Goal: Task Accomplishment & Management: Complete application form

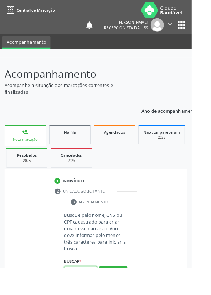
click at [93, 295] on input "text" at bounding box center [89, 299] width 36 height 12
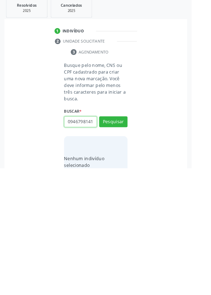
scroll to position [0, 1]
type input "09467981416"
click at [137, 247] on button "Pesquisar" at bounding box center [124, 244] width 31 height 12
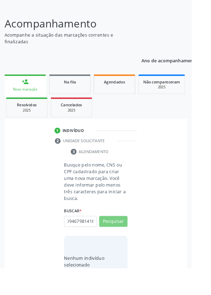
scroll to position [0, 0]
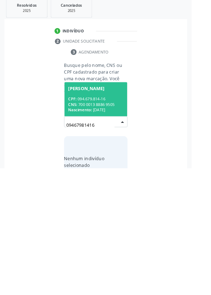
click at [116, 223] on div "CNS: 700 0013 8886 9505" at bounding box center [105, 225] width 61 height 6
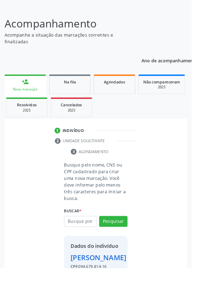
scroll to position [52, 0]
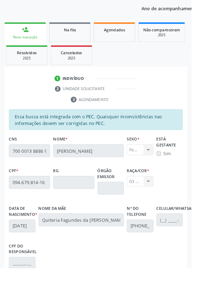
scroll to position [167, 0]
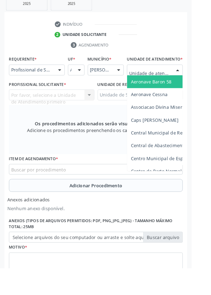
scroll to position [196, 0]
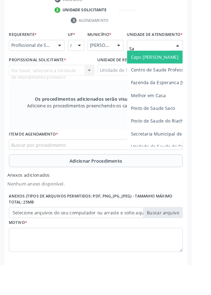
type input "S"
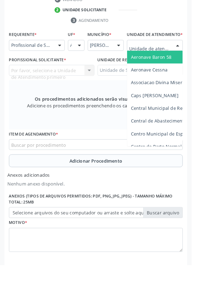
click at [59, 81] on div "Por favor, selecione a Unidade de Atendimento primeiro Nenhum resultado encontr…" at bounding box center [57, 81] width 94 height 12
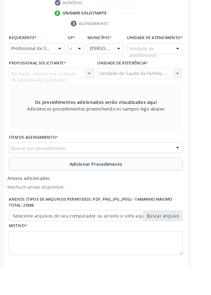
click at [59, 83] on div "Por favor, selecione a Unidade de Atendimento primeiro Nenhum resultado encontr…" at bounding box center [57, 81] width 94 height 12
click at [76, 87] on div "Por favor, selecione a Unidade de Atendimento primeiro Nenhum resultado encontr…" at bounding box center [57, 81] width 94 height 12
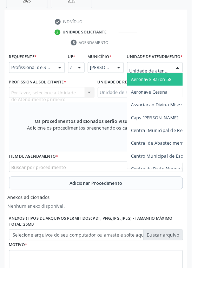
scroll to position [175, 0]
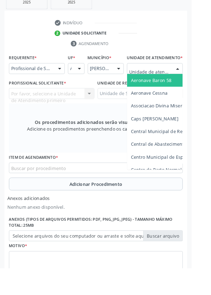
click at [173, 83] on input "text" at bounding box center [165, 79] width 45 height 14
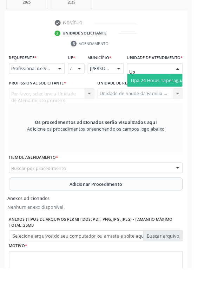
type input "Upa"
click at [182, 91] on span "Upa 24 Horas Taperagua Marechal [PERSON_NAME]" at bounding box center [206, 88] width 123 height 7
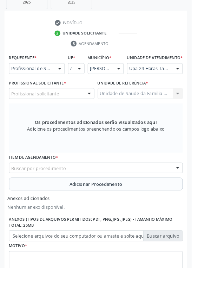
click at [74, 107] on div "Profissional solicitante" at bounding box center [57, 103] width 94 height 12
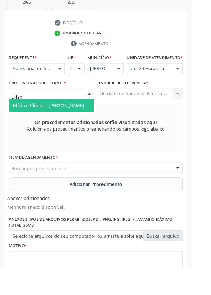
type input "Lilian"
click at [68, 119] on span "Médico Clínico - Lilian Karla Falcao Vieira Celestino" at bounding box center [53, 115] width 78 height 7
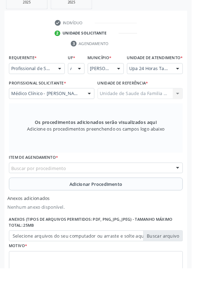
click at [143, 190] on div "Buscar por procedimento" at bounding box center [106, 185] width 192 height 12
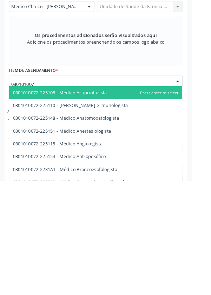
type input "0301010072"
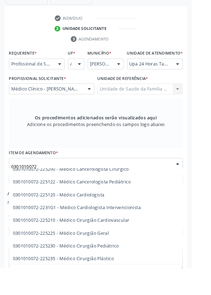
scroll to position [106, 0]
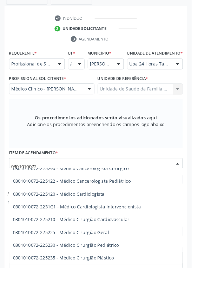
click at [112, 259] on span "0301010072-225225 - Médico Cirurgião Geral" at bounding box center [67, 255] width 106 height 7
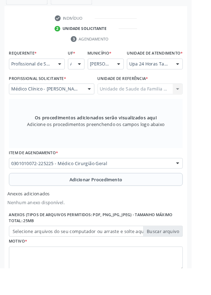
click at [143, 202] on button "Adicionar Procedimento" at bounding box center [106, 197] width 192 height 14
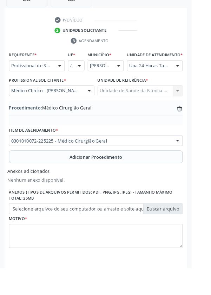
click at [190, 235] on label "Selecione arquivos do seu computador ou arraste e solte aqui" at bounding box center [106, 230] width 192 height 12
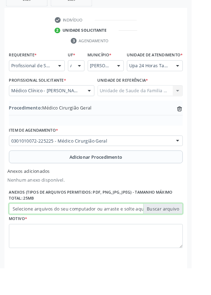
click at [190, 235] on input "Selecione arquivos do seu computador ou arraste e solte aqui" at bounding box center [106, 230] width 192 height 12
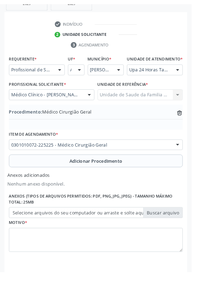
scroll to position [168, 0]
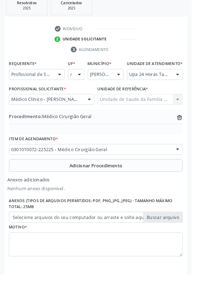
type input "C:\fakepath\17604388964159173233481513312746.jpg"
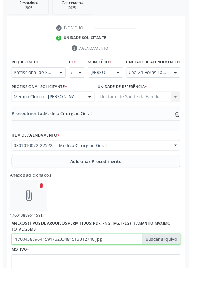
scroll to position [177, 0]
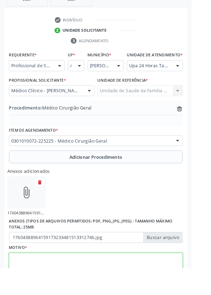
click at [92, 292] on textarea at bounding box center [106, 291] width 192 height 27
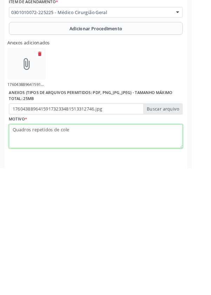
scroll to position [209, 0]
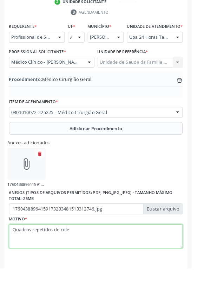
click at [90, 257] on textarea "Quadros repetidos de cole" at bounding box center [106, 260] width 192 height 27
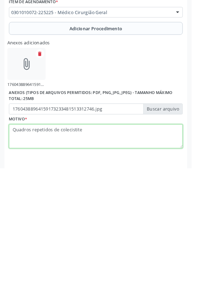
type textarea "Quadros repetidos de colecistite"
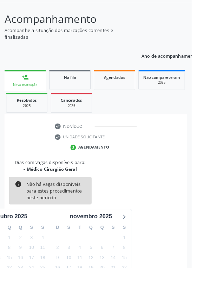
scroll to position [58, 0]
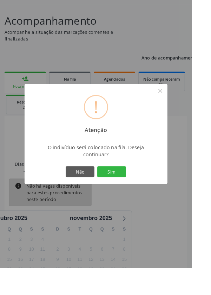
click at [139, 195] on button "Sim" at bounding box center [123, 189] width 32 height 12
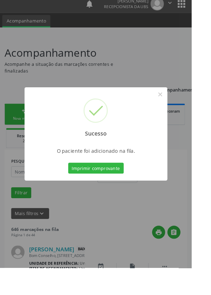
scroll to position [23, 0]
click at [203, 135] on div "Sucesso × O paciente foi adicionado na fila. Imprimir comprovante Cancel" at bounding box center [105, 147] width 211 height 295
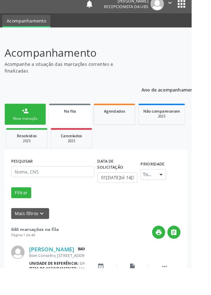
click at [32, 127] on link "person_add Nova marcação" at bounding box center [28, 126] width 46 height 24
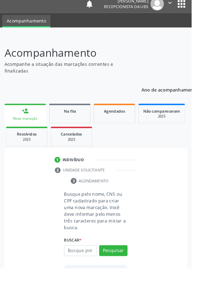
scroll to position [18, 0]
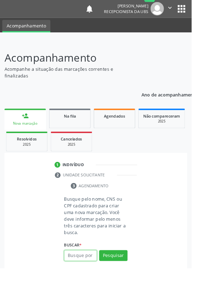
click at [94, 278] on input "text" at bounding box center [89, 281] width 36 height 12
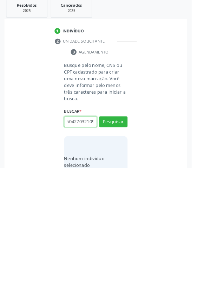
scroll to position [0, 13]
type input "707604270321098"
click at [138, 241] on button "Pesquisar" at bounding box center [124, 244] width 31 height 12
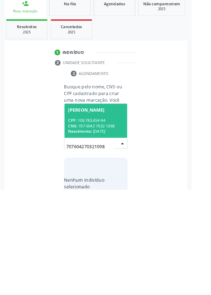
scroll to position [55, 0]
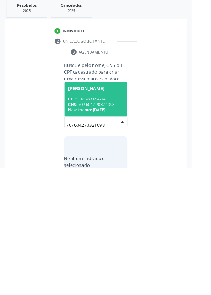
click at [128, 219] on div "CPF: 108.783.654-94" at bounding box center [105, 219] width 61 height 6
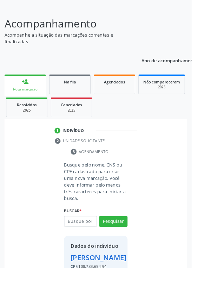
scroll to position [52, 0]
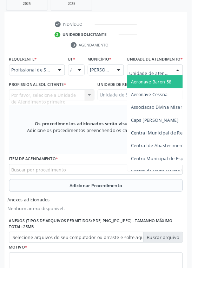
scroll to position [197, 0]
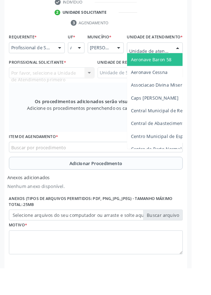
type input "Rua n"
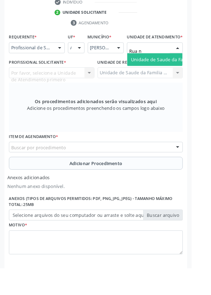
click at [187, 69] on span "Unidade de Saude da Familia Rua [GEOGRAPHIC_DATA]" at bounding box center [210, 65] width 131 height 7
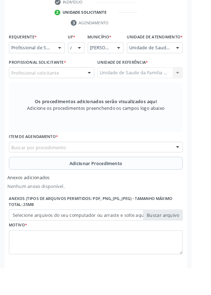
click at [89, 85] on div "Profissional solicitante" at bounding box center [57, 80] width 94 height 12
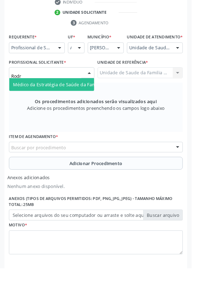
type input "Rodri"
click at [87, 96] on span "Médico da Estratégia de Saúde da Família - [PERSON_NAME]" at bounding box center [85, 92] width 143 height 7
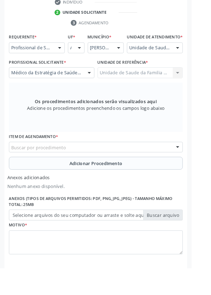
click at [149, 166] on div "Buscar por procedimento" at bounding box center [106, 162] width 192 height 12
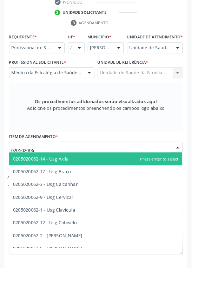
type input "0205020062"
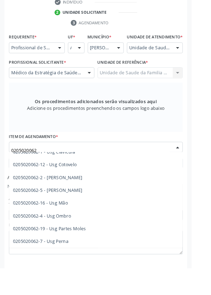
scroll to position [65, 0]
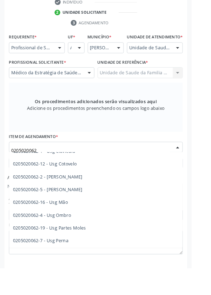
click at [72, 211] on span "0205020062-5 - Usg Joelho" at bounding box center [52, 208] width 77 height 7
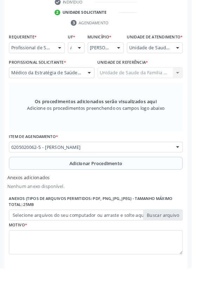
click at [127, 183] on span "Adicionar Procedimento" at bounding box center [106, 179] width 58 height 7
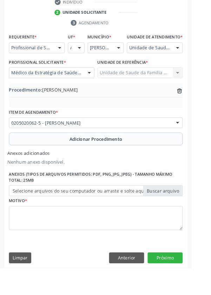
scroll to position [177, 0]
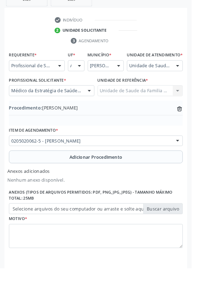
click at [187, 235] on label "Selecione arquivos do seu computador ou arraste e solte aqui" at bounding box center [106, 230] width 192 height 12
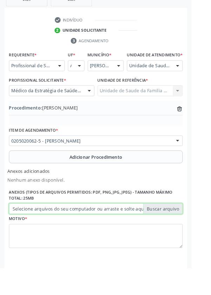
click at [187, 235] on input "Selecione arquivos do seu computador ou arraste e solte aqui" at bounding box center [106, 230] width 192 height 12
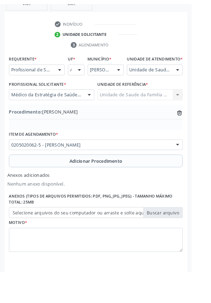
scroll to position [168, 0]
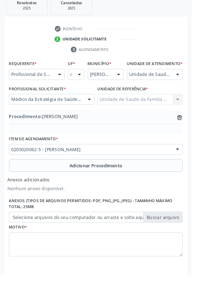
type input "C:\fakepath\17604390908197567071114999384513.jpg"
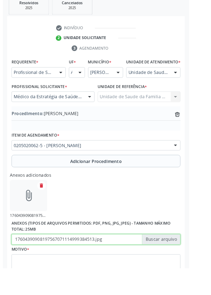
scroll to position [177, 0]
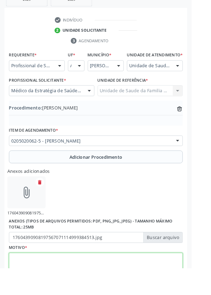
click at [104, 287] on textarea at bounding box center [106, 291] width 192 height 27
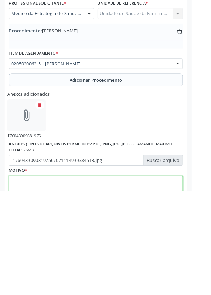
scroll to position [209, 0]
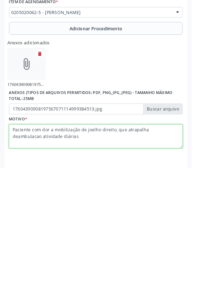
type textarea "Paciente com dor a mobilização de joelho direito, que atrapalha deambulacao ati…"
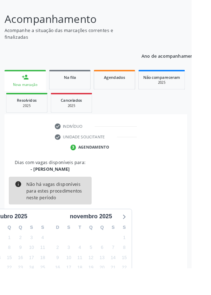
scroll to position [58, 0]
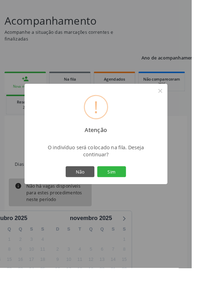
click at [139, 195] on button "Sim" at bounding box center [123, 189] width 32 height 12
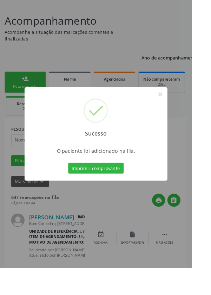
scroll to position [0, 0]
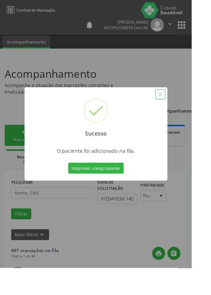
click at [183, 110] on button "×" at bounding box center [177, 104] width 12 height 12
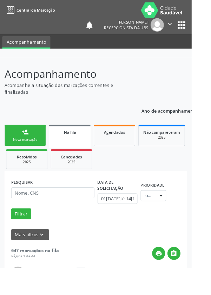
click at [33, 151] on link "person_add Nova marcação" at bounding box center [28, 149] width 46 height 24
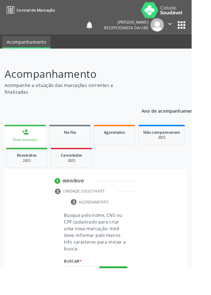
click at [38, 152] on div "Nova marcação" at bounding box center [28, 153] width 36 height 5
click at [93, 295] on input "text" at bounding box center [89, 299] width 36 height 12
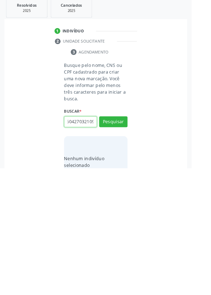
scroll to position [0, 13]
type input "707604270321098"
click at [133, 245] on button "Pesquisar" at bounding box center [124, 244] width 31 height 12
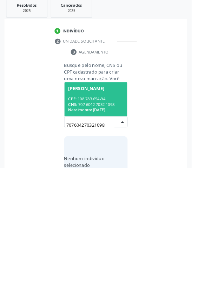
click at [121, 228] on div "Nascimento: 19/11/1971" at bounding box center [105, 231] width 61 height 6
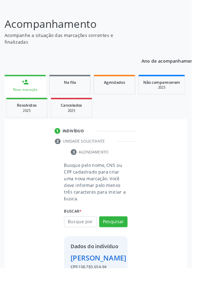
scroll to position [52, 0]
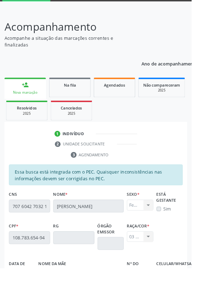
scroll to position [167, 0]
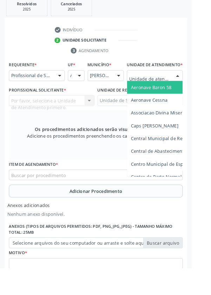
scroll to position [191, 0]
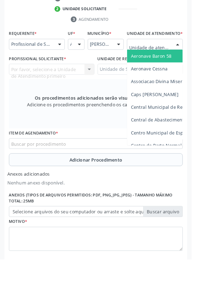
type input "Rua n"
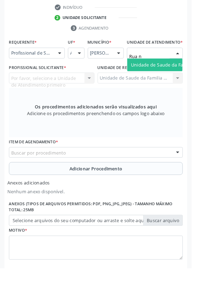
click at [186, 75] on span "Unidade de Saude da Familia Rua [GEOGRAPHIC_DATA]" at bounding box center [210, 71] width 131 height 7
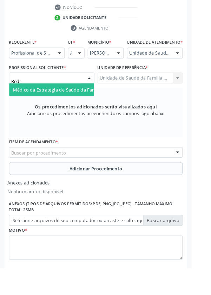
type input "Rodri"
click at [83, 102] on span "Médico da Estratégia de Saúde da Família - [PERSON_NAME]" at bounding box center [85, 98] width 143 height 7
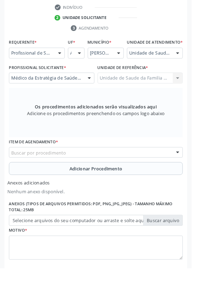
click at [163, 170] on div "Buscar por procedimento" at bounding box center [106, 168] width 192 height 12
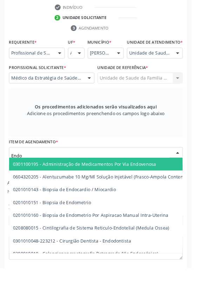
type input "Endo"
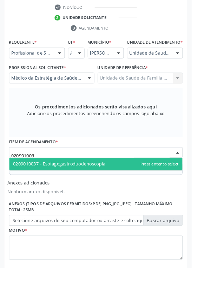
type input "0209010037"
click at [110, 184] on span "0209010037 - Esofagogastroduodenoscopia" at bounding box center [65, 180] width 102 height 7
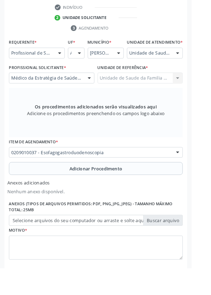
click at [134, 189] on span "Adicionar Procedimento" at bounding box center [106, 185] width 58 height 7
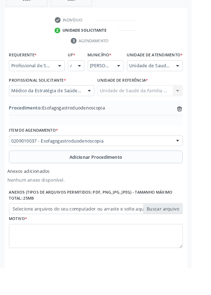
click at [187, 236] on label "Selecione arquivos do seu computador ou arraste e solte aqui" at bounding box center [106, 230] width 192 height 12
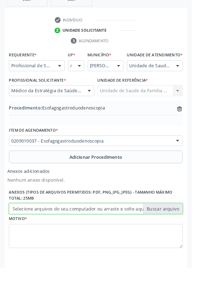
click at [187, 236] on input "Selecione arquivos do seu computador ou arraste e solte aqui" at bounding box center [106, 230] width 192 height 12
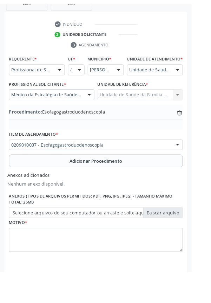
scroll to position [168, 0]
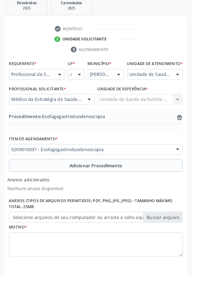
type input "C:\fakepath\17604393046184252037443238067161.jpg"
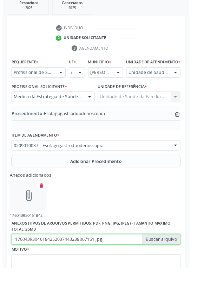
scroll to position [177, 0]
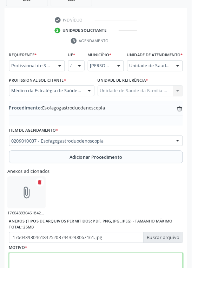
click at [119, 288] on textarea at bounding box center [106, 291] width 192 height 27
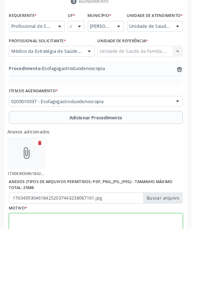
scroll to position [209, 0]
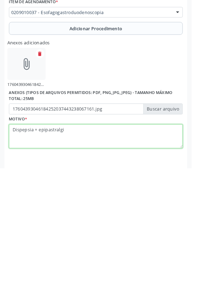
type textarea "Dispepsia + epipastralgia"
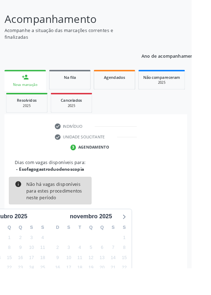
scroll to position [58, 0]
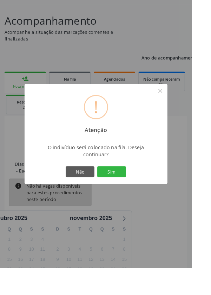
click at [139, 195] on button "Sim" at bounding box center [123, 189] width 32 height 12
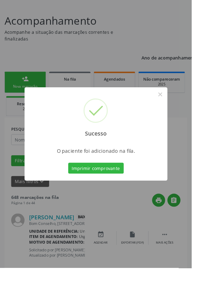
scroll to position [0, 0]
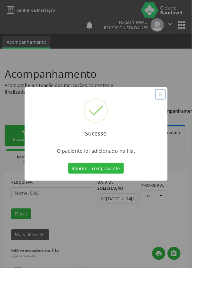
click at [183, 110] on button "×" at bounding box center [177, 104] width 12 height 12
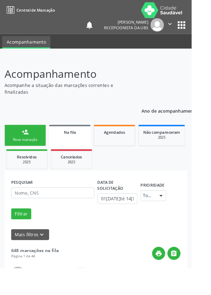
click at [44, 140] on link "person_add Nova marcação" at bounding box center [28, 149] width 46 height 24
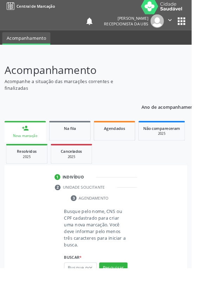
scroll to position [18, 0]
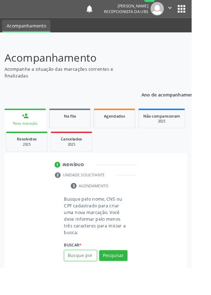
click at [93, 282] on input "text" at bounding box center [89, 281] width 36 height 12
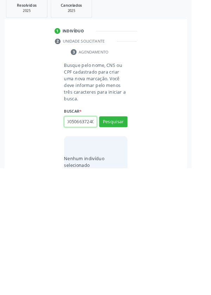
scroll to position [0, 13]
type input "700005066372401"
click at [136, 241] on button "Pesquisar" at bounding box center [124, 244] width 31 height 12
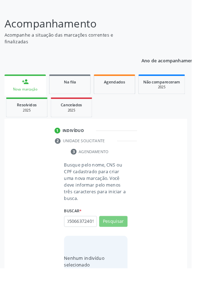
scroll to position [0, 0]
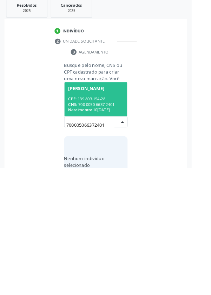
click at [119, 222] on div "CNS: 700 0050 6637 2401" at bounding box center [105, 225] width 61 height 6
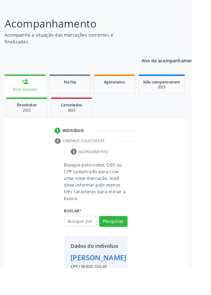
scroll to position [40, 0]
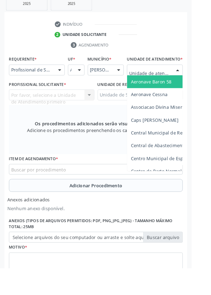
scroll to position [191, 0]
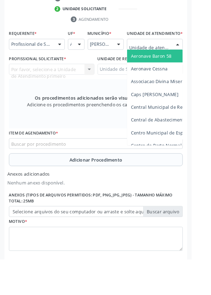
type input "Rua n"
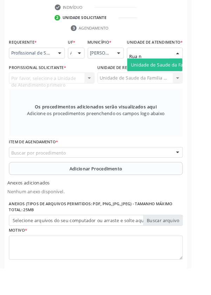
click at [186, 75] on span "Unidade de Saude da Familia Rua [GEOGRAPHIC_DATA]" at bounding box center [210, 71] width 131 height 7
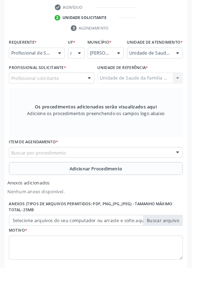
click at [72, 91] on div "Profissional solicitante" at bounding box center [57, 86] width 94 height 12
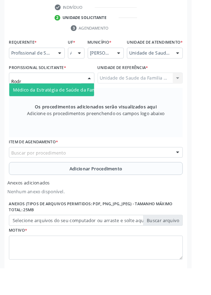
type input "Rodri"
click at [89, 102] on span "Médico da Estratégia de Saúde da Família - [PERSON_NAME]" at bounding box center [85, 98] width 143 height 7
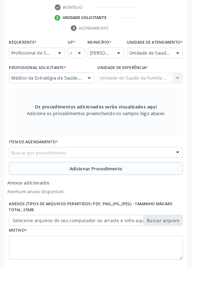
click at [131, 168] on div "Buscar por procedimento" at bounding box center [106, 168] width 192 height 12
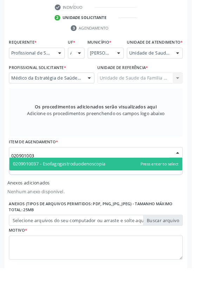
type input "0209010037"
click at [99, 184] on span "0209010037 - Esofagogastroduodenoscopia" at bounding box center [65, 180] width 102 height 7
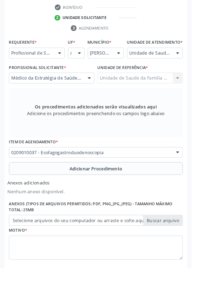
click at [124, 188] on span "Adicionar Procedimento" at bounding box center [106, 185] width 58 height 7
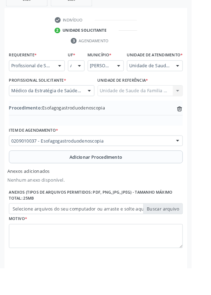
click at [187, 233] on label "Selecione arquivos do seu computador ou arraste e solte aqui" at bounding box center [106, 230] width 192 height 12
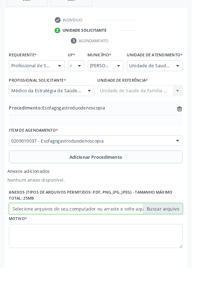
click at [187, 233] on input "Selecione arquivos do seu computador ou arraste e solte aqui" at bounding box center [106, 230] width 192 height 12
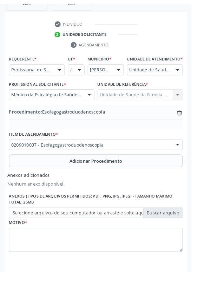
scroll to position [168, 0]
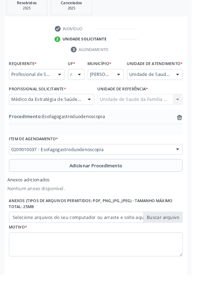
type input "C:\fakepath\17604394693996788806606835187798.jpg"
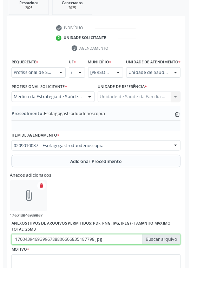
scroll to position [177, 0]
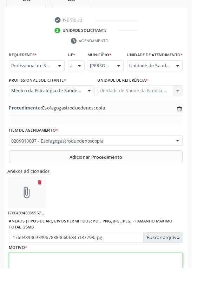
click at [65, 286] on textarea at bounding box center [106, 291] width 192 height 27
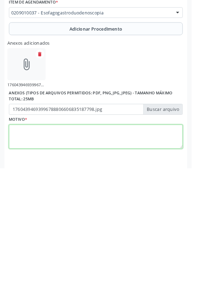
scroll to position [209, 0]
type textarea "Dispepsia"
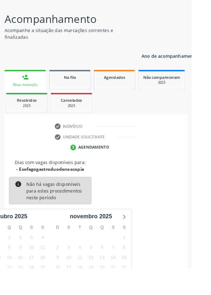
scroll to position [58, 0]
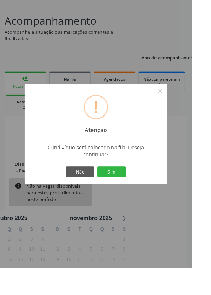
click at [139, 195] on button "Sim" at bounding box center [123, 189] width 32 height 12
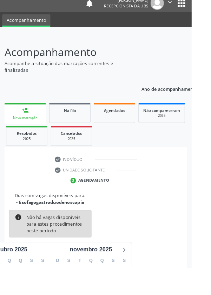
scroll to position [0, 0]
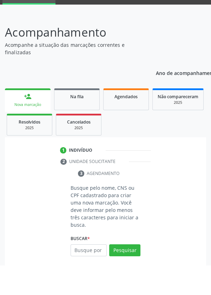
scroll to position [23, 0]
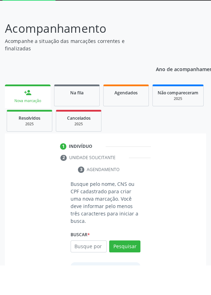
click at [95, 276] on input "text" at bounding box center [89, 276] width 36 height 12
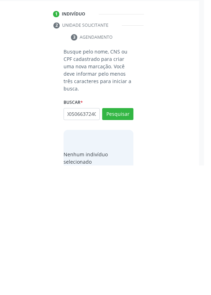
scroll to position [0, 13]
type input "700005066372401"
click at [127, 240] on button "Pesquisar" at bounding box center [124, 244] width 31 height 12
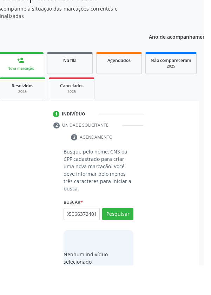
scroll to position [0, 0]
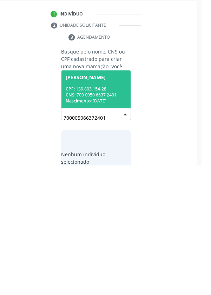
click at [118, 228] on div "Nascimento: 10/06/2001" at bounding box center [105, 231] width 61 height 6
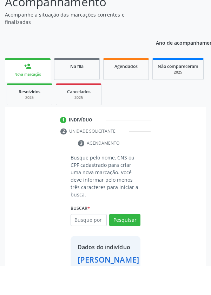
scroll to position [40, 0]
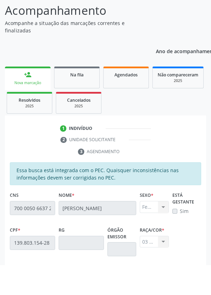
scroll to position [167, 0]
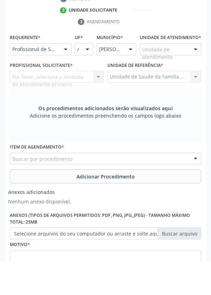
scroll to position [167, 0]
click at [153, 196] on div "Buscar por procedimento" at bounding box center [106, 193] width 192 height 12
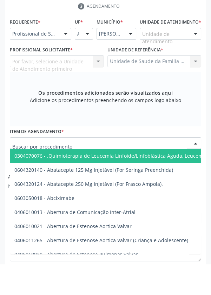
scroll to position [198, 0]
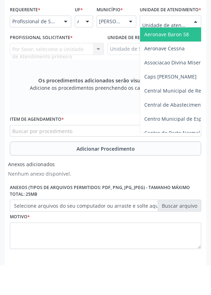
type input "Rua n"
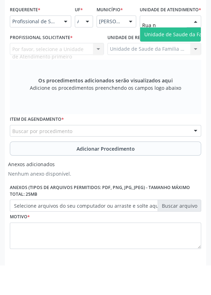
click at [185, 68] on span "Unidade de Saude da Familia Rua [GEOGRAPHIC_DATA]" at bounding box center [210, 64] width 131 height 7
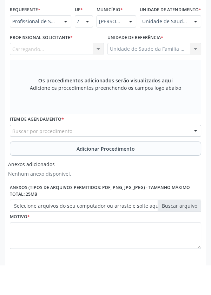
click at [59, 85] on div "Carregando... Nenhum resultado encontrado para: " " Não há nenhuma opção para s…" at bounding box center [57, 79] width 94 height 12
click at [68, 82] on div "Carregando... Nenhum resultado encontrado para: " " Não há nenhuma opção para s…" at bounding box center [57, 79] width 94 height 12
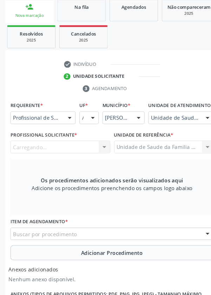
scroll to position [114, 0]
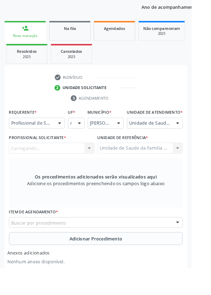
click at [64, 164] on div "Carregando... Nenhum resultado encontrado para: " " Não há nenhuma opção para s…" at bounding box center [57, 163] width 94 height 12
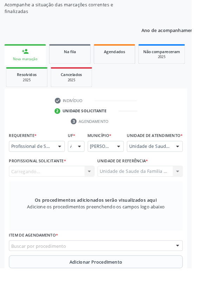
scroll to position [92, 0]
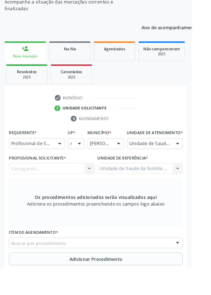
click at [80, 187] on div "Carregando... Nenhum resultado encontrado para: " " Não há nenhuma opção para s…" at bounding box center [57, 185] width 94 height 12
click at [67, 187] on div "Profissional solicitante Nenhum resultado encontrado para: " " Não há nenhuma o…" at bounding box center [57, 185] width 94 height 12
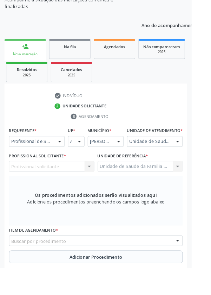
scroll to position [0, 0]
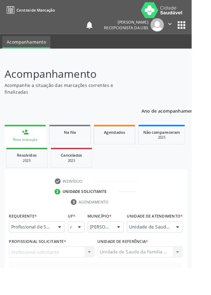
click at [183, 33] on button "" at bounding box center [187, 27] width 13 height 15
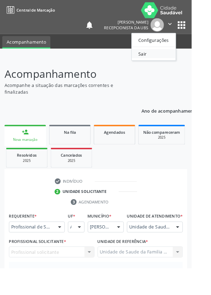
click at [166, 59] on link "Sair" at bounding box center [169, 59] width 49 height 10
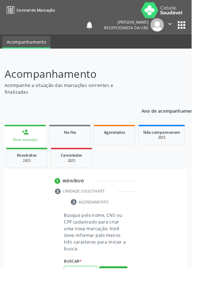
click at [91, 295] on input "text" at bounding box center [89, 299] width 36 height 12
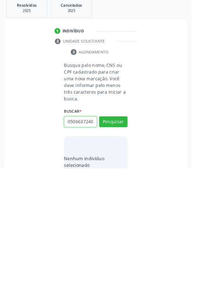
scroll to position [0, 10]
click at [106, 240] on input "700005066372401" at bounding box center [89, 244] width 36 height 12
click at [103, 243] on input "700005066372401" at bounding box center [89, 244] width 36 height 12
type input "7000050663724011"
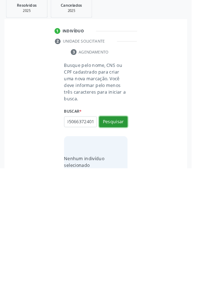
click at [130, 246] on button "Pesquisar" at bounding box center [124, 244] width 31 height 12
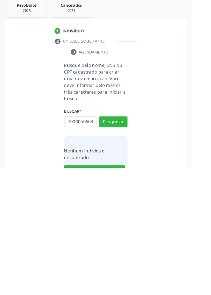
scroll to position [0, 0]
type input "700005"
type input "70005066372401"
click at [132, 247] on button "Pesquisar" at bounding box center [124, 244] width 31 height 12
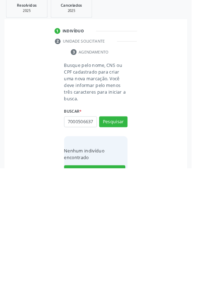
scroll to position [0, 0]
type input "7000"
type input "700005066372401"
click at [135, 240] on button "Pesquisar" at bounding box center [124, 244] width 31 height 12
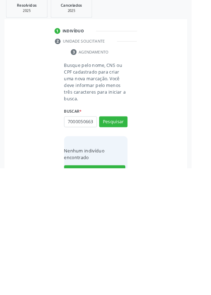
scroll to position [55, 0]
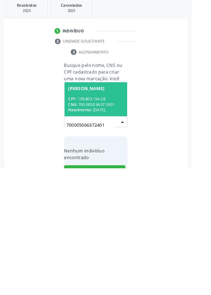
click at [113, 237] on span "[PERSON_NAME] CPF: 139.803.154-28 CNS: 700 0050 6637 2401 Nascimento: [DATE]" at bounding box center [105, 219] width 69 height 38
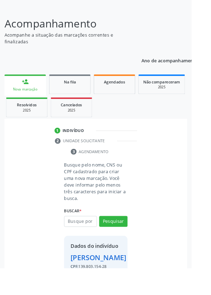
scroll to position [40, 0]
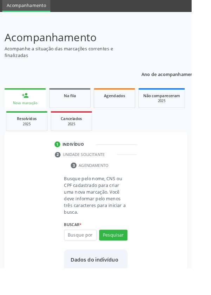
click at [109, 295] on div "[PERSON_NAME]" at bounding box center [109, 298] width 62 height 12
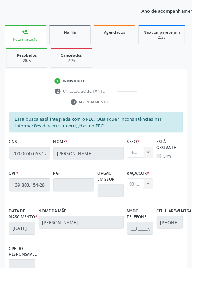
scroll to position [167, 0]
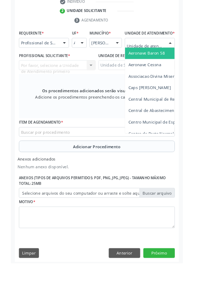
scroll to position [191, 0]
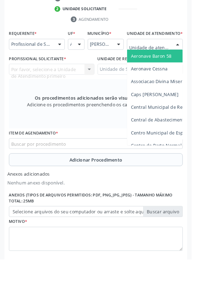
type input "Rua n"
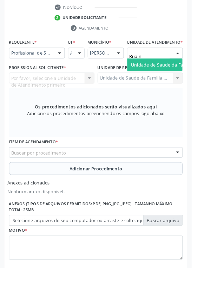
click at [183, 74] on span "Unidade de Saude da Familia Rua [GEOGRAPHIC_DATA]" at bounding box center [210, 71] width 131 height 7
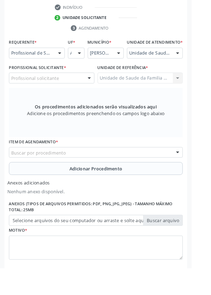
click at [76, 92] on div "Profissional solicitante" at bounding box center [57, 86] width 94 height 12
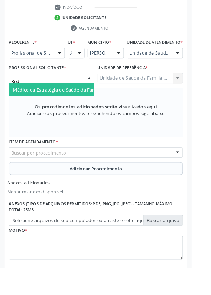
type input "Rodr"
click at [82, 102] on span "Médico da Estratégia de Saúde da Família - [PERSON_NAME]" at bounding box center [85, 98] width 143 height 7
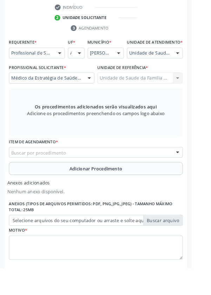
click at [142, 170] on div "Buscar por procedimento" at bounding box center [106, 168] width 192 height 12
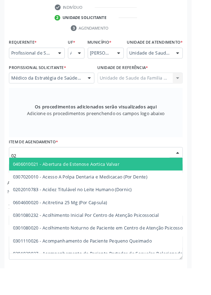
type input "0"
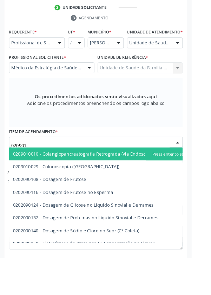
type input "020901"
click at [206, 142] on div "Requerente * Profissional de Saúde Profissional de Saúde Paciente Nenhum result…" at bounding box center [106, 185] width 202 height 286
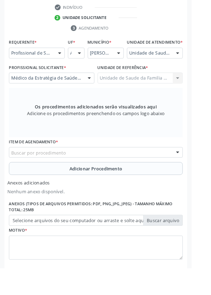
click at [103, 174] on div "Buscar por procedimento" at bounding box center [106, 168] width 192 height 12
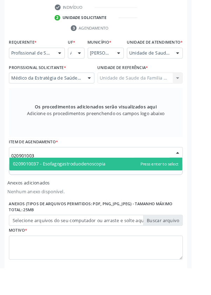
type input "0209010037"
click at [108, 184] on span "0209010037 - Esofagogastroduodenoscopia" at bounding box center [65, 180] width 102 height 7
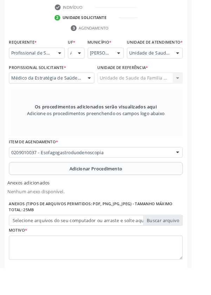
click at [128, 189] on span "Adicionar Procedimento" at bounding box center [106, 185] width 58 height 7
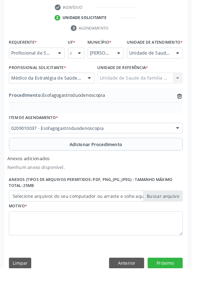
scroll to position [177, 0]
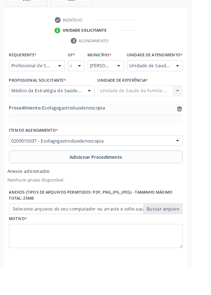
click at [197, 233] on label "Selecione arquivos do seu computador ou arraste e solte aqui" at bounding box center [106, 230] width 192 height 12
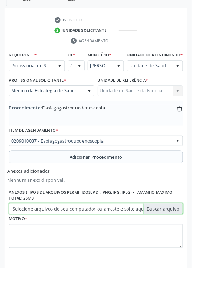
click at [197, 233] on input "Selecione arquivos do seu computador ou arraste e solte aqui" at bounding box center [106, 230] width 192 height 12
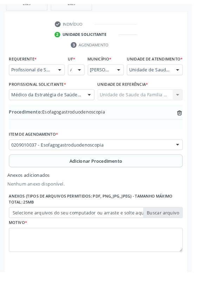
scroll to position [168, 0]
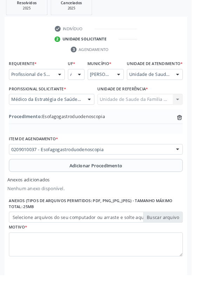
type input "C:\fakepath\17604400406976236494419652989062.jpg"
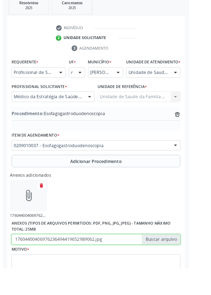
scroll to position [177, 0]
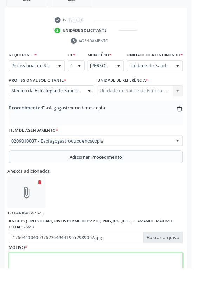
click at [106, 292] on textarea at bounding box center [106, 291] width 192 height 27
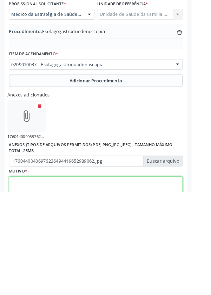
scroll to position [209, 0]
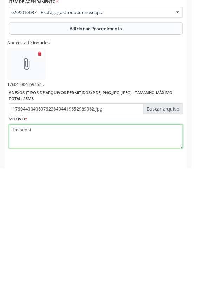
type textarea "Dispepsia"
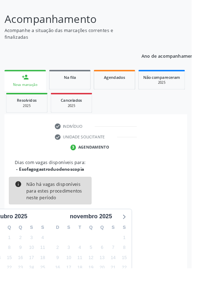
scroll to position [58, 0]
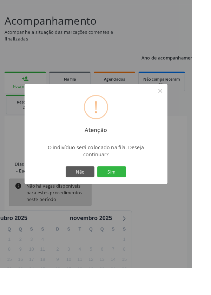
click at [139, 195] on button "Sim" at bounding box center [123, 189] width 32 height 12
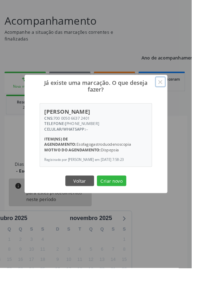
click at [183, 96] on button "×" at bounding box center [177, 90] width 12 height 12
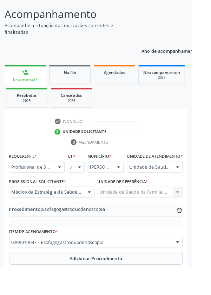
scroll to position [96, 0]
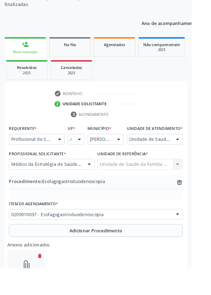
click at [198, 241] on div at bounding box center [196, 236] width 11 height 12
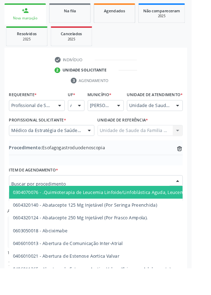
scroll to position [134, 0]
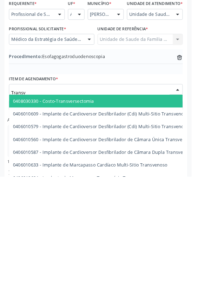
type input "Transva"
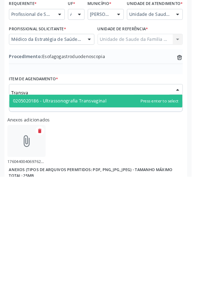
click at [113, 219] on span "0205020186 - Ultrassonografia Transvaginal" at bounding box center [105, 211] width 191 height 14
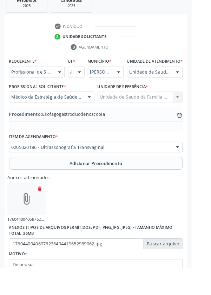
scroll to position [172, 0]
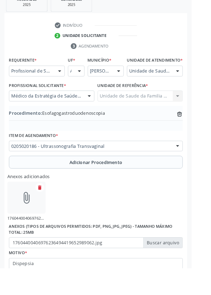
click at [132, 272] on label "17604400406976236494419652989062.jpg" at bounding box center [106, 267] width 192 height 12
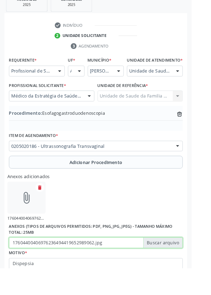
click at [132, 272] on input "17604400406976236494419652989062.jpg" at bounding box center [106, 267] width 192 height 12
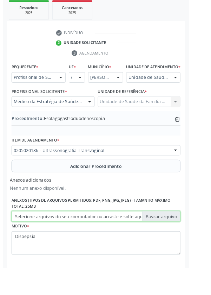
scroll to position [140, 0]
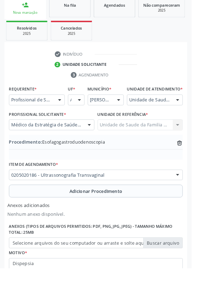
click at [198, 160] on icon "trash-outline icon" at bounding box center [198, 157] width 7 height 7
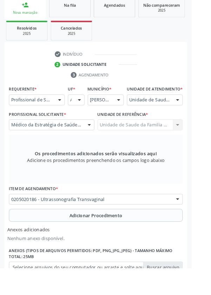
click at [133, 241] on span "Adicionar Procedimento" at bounding box center [106, 236] width 58 height 7
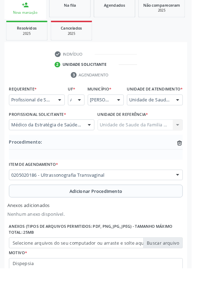
click at [190, 273] on label "Selecione arquivos do seu computador ou arraste e solte aqui" at bounding box center [106, 267] width 192 height 12
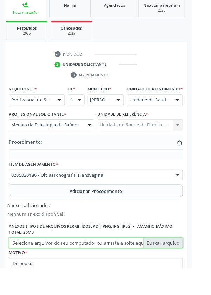
click at [190, 273] on input "Selecione arquivos do seu computador ou arraste e solte aqui" at bounding box center [106, 267] width 192 height 12
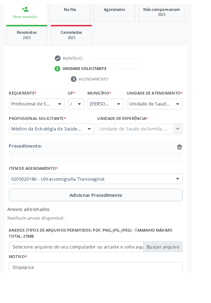
scroll to position [131, 0]
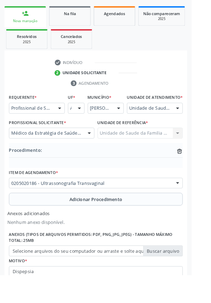
type input "C:\fakepath\17604401196143863683768269657889.jpg"
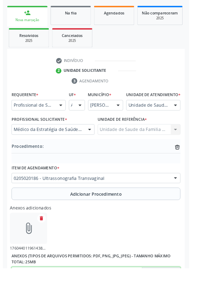
scroll to position [177, 0]
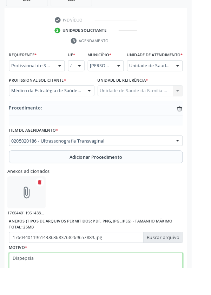
click at [70, 290] on textarea "Dispepsia" at bounding box center [106, 291] width 192 height 27
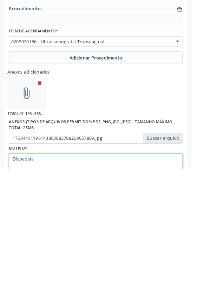
scroll to position [209, 0]
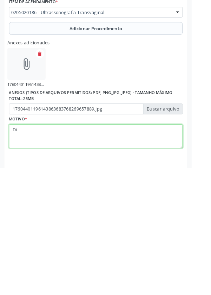
type textarea "D"
type textarea "Avaliação ginecologia"
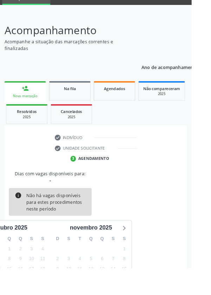
scroll to position [49, 0]
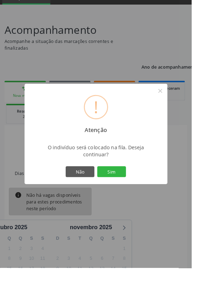
click at [139, 195] on button "Sim" at bounding box center [123, 189] width 32 height 12
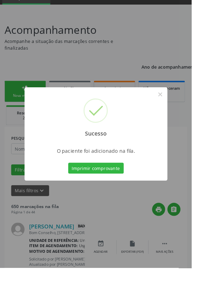
scroll to position [0, 0]
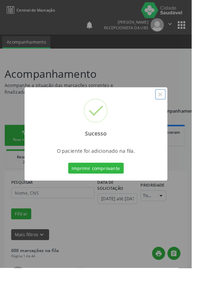
click at [183, 110] on button "×" at bounding box center [177, 104] width 12 height 12
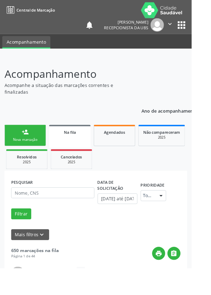
click at [31, 151] on link "person_add Nova marcação" at bounding box center [28, 149] width 46 height 24
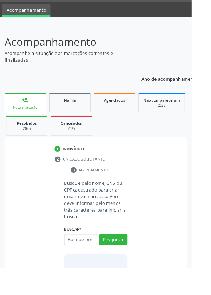
scroll to position [55, 0]
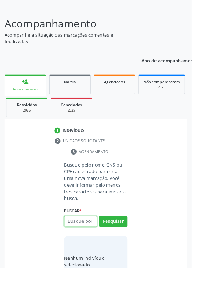
click at [94, 244] on input "text" at bounding box center [89, 244] width 36 height 12
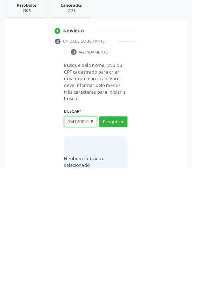
scroll to position [0, 13]
type input "708704120051998"
click at [132, 242] on button "Pesquisar" at bounding box center [124, 244] width 31 height 12
type input "708704120051998"
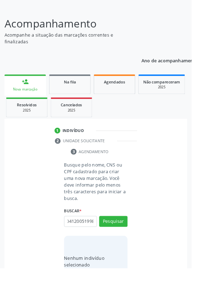
scroll to position [0, 0]
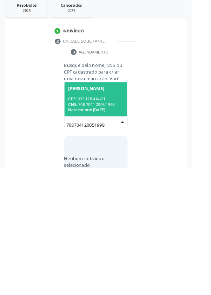
click at [113, 219] on div "CPF: 092.178.414-71" at bounding box center [105, 219] width 61 height 6
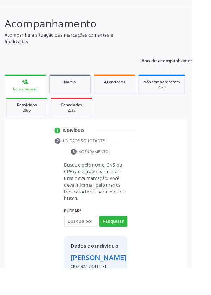
scroll to position [52, 0]
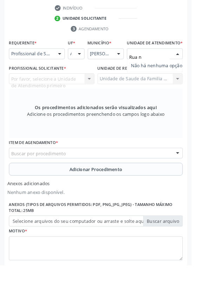
scroll to position [188, 0]
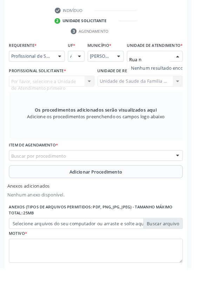
click at [175, 69] on input "Rua n" at bounding box center [165, 65] width 45 height 14
type input "R"
click at [176, 72] on input "Rua n" at bounding box center [165, 65] width 45 height 14
type input "R"
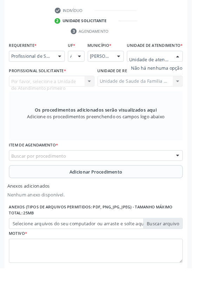
type input "Rua n"
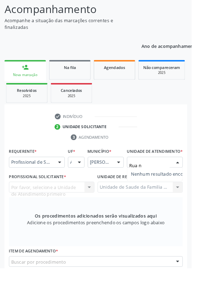
scroll to position [72, 0]
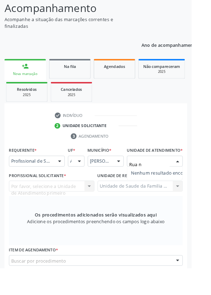
click at [23, 73] on link "person_add Nova marcação" at bounding box center [28, 77] width 46 height 24
type input "Rua n"
click at [201, 181] on div at bounding box center [196, 178] width 11 height 12
click at [199, 183] on div at bounding box center [196, 178] width 11 height 12
click at [198, 184] on div at bounding box center [196, 178] width 11 height 12
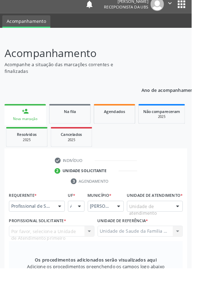
scroll to position [26, 0]
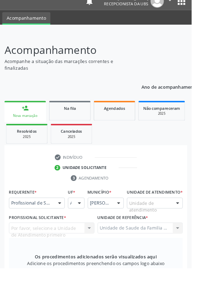
click at [29, 118] on div "person_add" at bounding box center [28, 119] width 8 height 8
click at [64, 226] on div at bounding box center [66, 224] width 11 height 12
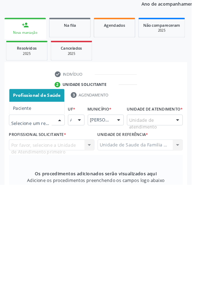
scroll to position [35, 0]
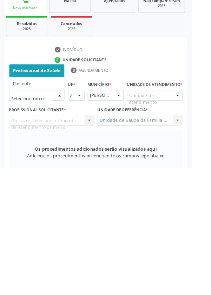
click at [51, 185] on span "Profissional de Saúde" at bounding box center [40, 187] width 52 height 7
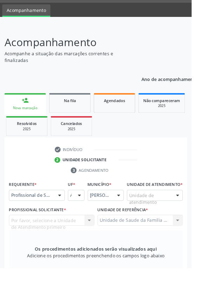
click at [187, 108] on span "Não compareceram" at bounding box center [178, 111] width 41 height 6
click at [31, 114] on div "Ano de acompanhamento 2025 person_add Nova marcação Na fila Agendados Não compa…" at bounding box center [106, 280] width 202 height 406
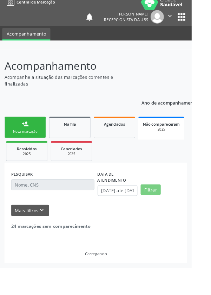
click at [36, 113] on div "Ano de acompanhamento 2025 person_add Nova marcação Na fila Agendados Não compa…" at bounding box center [106, 196] width 202 height 187
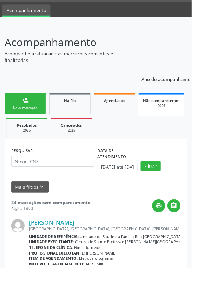
scroll to position [0, 0]
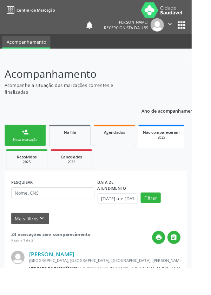
click at [23, 139] on link "person_add Nova marcação" at bounding box center [28, 149] width 46 height 24
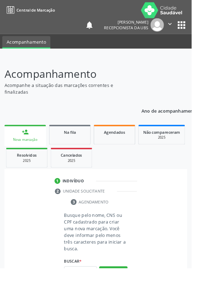
click at [29, 146] on div "person_add" at bounding box center [28, 145] width 8 height 8
click at [89, 295] on input "text" at bounding box center [89, 299] width 36 height 12
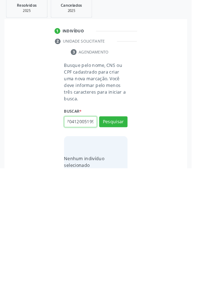
scroll to position [0, 13]
type input "708704120051998"
click at [133, 242] on button "Pesquisar" at bounding box center [124, 244] width 31 height 12
type input "708704120051998"
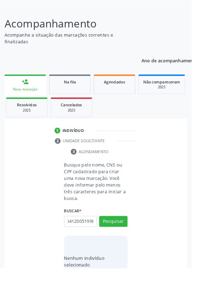
scroll to position [0, 0]
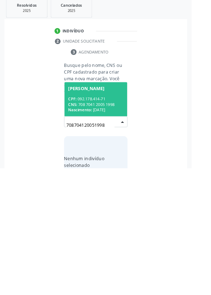
click at [111, 219] on div "CPF: 092.178.414-71" at bounding box center [105, 219] width 61 height 6
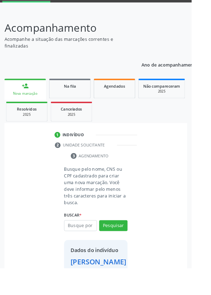
scroll to position [52, 0]
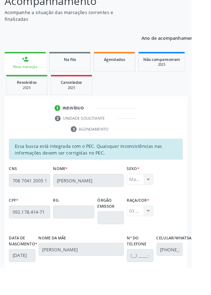
scroll to position [167, 0]
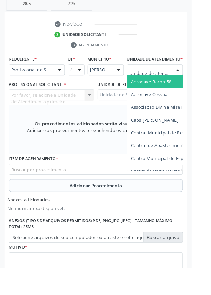
scroll to position [194, 0]
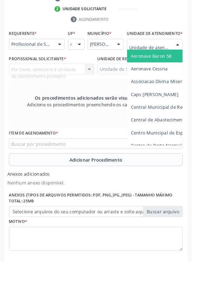
type input "Rua n"
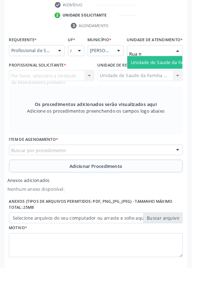
click at [184, 72] on span "Unidade de Saude da Familia Rua [GEOGRAPHIC_DATA]" at bounding box center [210, 68] width 131 height 7
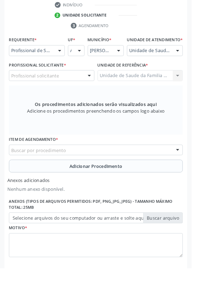
click at [87, 87] on div "Profissional solicitante" at bounding box center [57, 83] width 94 height 12
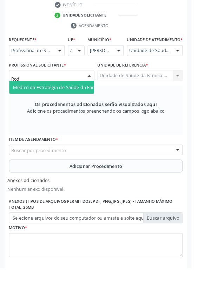
type input "Rodr"
click at [77, 99] on span "Médico da Estratégia de Saúde da Família - [PERSON_NAME]" at bounding box center [85, 96] width 143 height 7
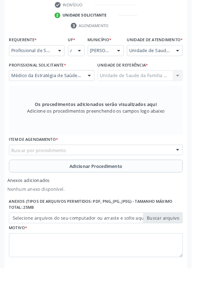
click at [147, 167] on div "Buscar por procedimento" at bounding box center [106, 165] width 192 height 12
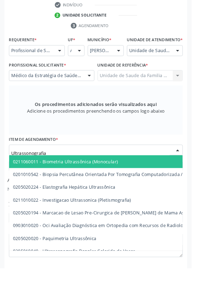
type input "Ultrassonografia"
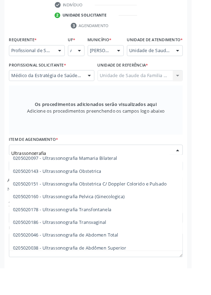
scroll to position [77, 0]
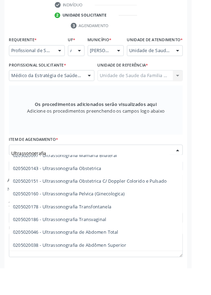
click at [127, 259] on span "0205020046 - Ultrassonografia de Abdomen Total" at bounding box center [72, 255] width 116 height 7
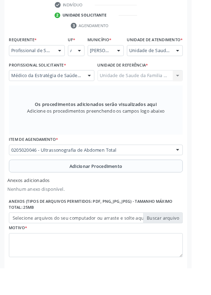
click at [146, 187] on button "Adicionar Procedimento" at bounding box center [106, 183] width 192 height 14
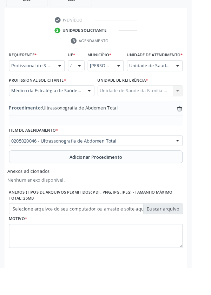
click at [180, 234] on label "Selecione arquivos do seu computador ou arraste e solte aqui" at bounding box center [106, 230] width 192 height 12
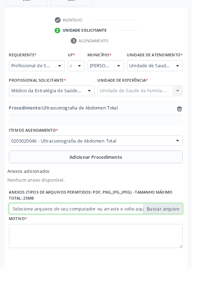
click at [180, 234] on input "Selecione arquivos do seu computador ou arraste e solte aqui" at bounding box center [106, 230] width 192 height 12
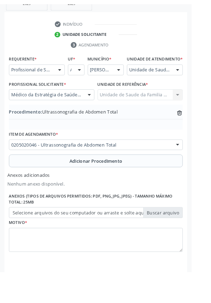
scroll to position [168, 0]
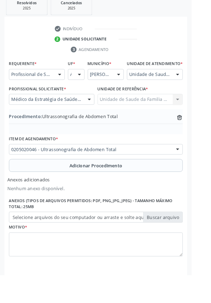
type input "C:\fakepath\17604410613336909131243889236721.jpg"
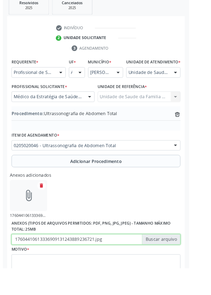
scroll to position [177, 0]
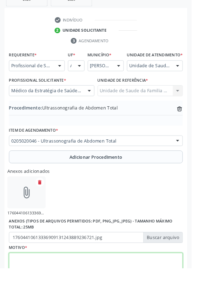
click at [101, 291] on textarea at bounding box center [106, 291] width 192 height 27
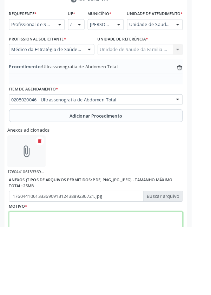
scroll to position [209, 0]
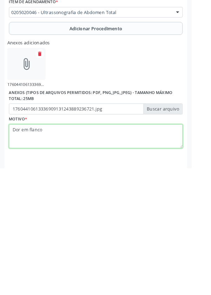
type textarea "Dor em flancos"
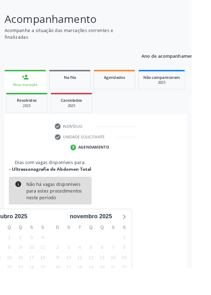
scroll to position [58, 0]
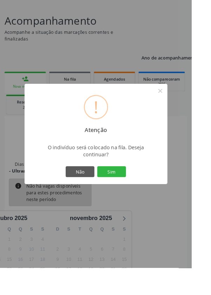
click at [138, 195] on button "Sim" at bounding box center [123, 189] width 32 height 12
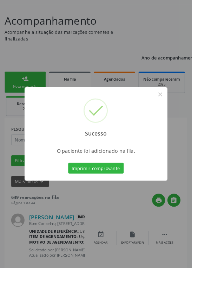
scroll to position [0, 0]
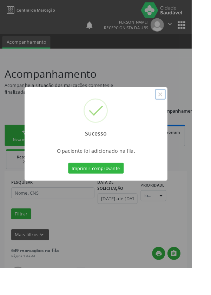
click at [183, 110] on button "×" at bounding box center [177, 104] width 12 height 12
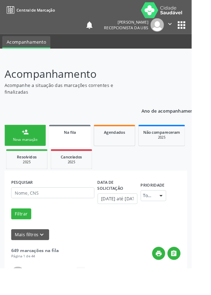
click at [28, 149] on div "person_add" at bounding box center [28, 145] width 8 height 8
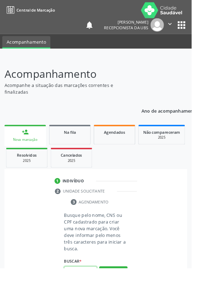
click at [97, 295] on input "text" at bounding box center [89, 299] width 36 height 12
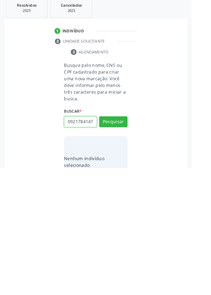
scroll to position [0, 1]
type input "09217841471"
click at [127, 241] on button "Pesquisar" at bounding box center [124, 244] width 31 height 12
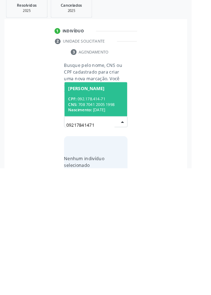
click at [122, 219] on div "CPF: 092.178.414-71" at bounding box center [105, 219] width 61 height 6
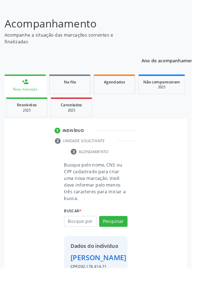
scroll to position [52, 0]
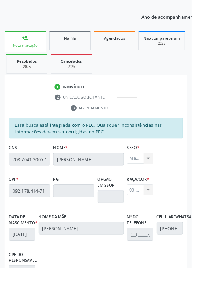
scroll to position [167, 0]
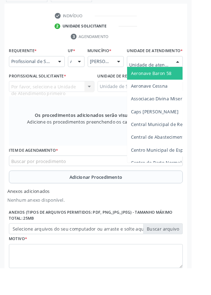
scroll to position [191, 0]
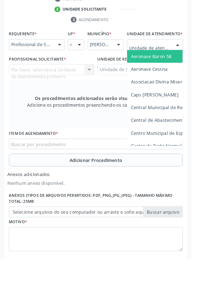
type input "Rua n"
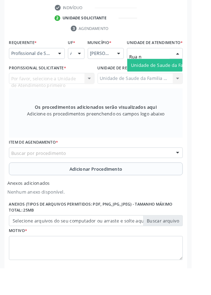
click at [179, 75] on span "Unidade de Saude da Familia Rua [GEOGRAPHIC_DATA]" at bounding box center [210, 71] width 131 height 7
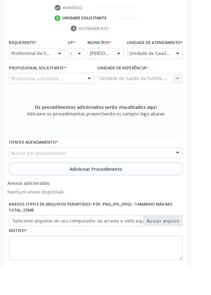
click at [76, 90] on div "Profissional solicitante" at bounding box center [57, 86] width 94 height 12
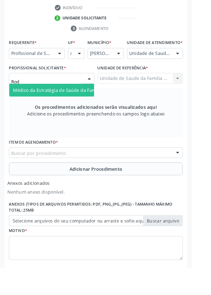
type input "Rodr"
click at [80, 102] on span "Médico da Estratégia de Saúde da Família - [PERSON_NAME]" at bounding box center [85, 99] width 143 height 7
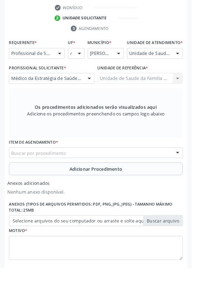
click at [147, 172] on div "Buscar por procedimento" at bounding box center [106, 168] width 192 height 12
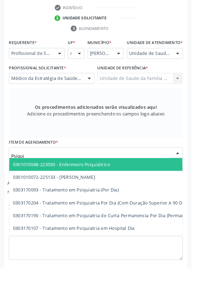
type input "Psiquia"
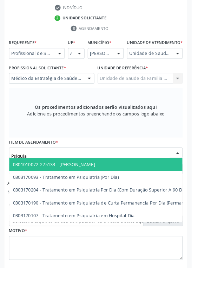
click at [105, 184] on span "0301010072-225133 - [PERSON_NAME]" at bounding box center [59, 180] width 91 height 7
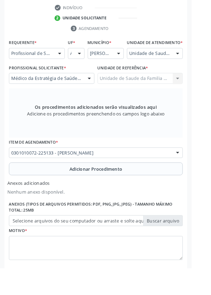
click at [127, 190] on span "Adicionar Procedimento" at bounding box center [106, 185] width 58 height 7
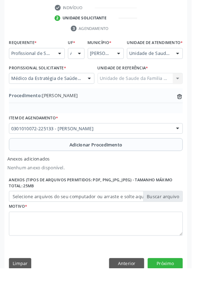
scroll to position [177, 0]
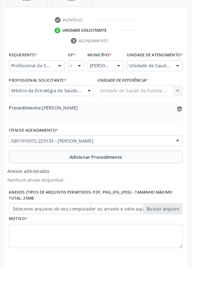
click at [187, 235] on label "Selecione arquivos do seu computador ou arraste e solte aqui" at bounding box center [106, 230] width 192 height 12
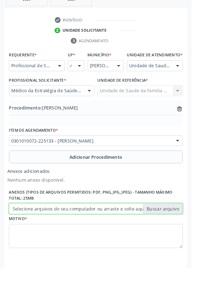
click at [187, 235] on input "Selecione arquivos do seu computador ou arraste e solte aqui" at bounding box center [106, 230] width 192 height 12
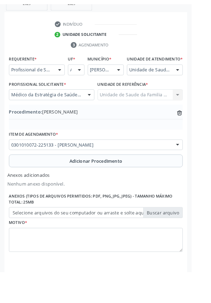
scroll to position [168, 0]
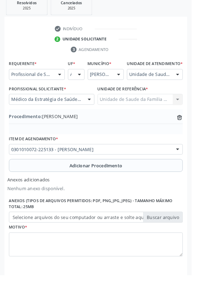
type input "C:\fakepath\17604411689724605251726240281486.jpg"
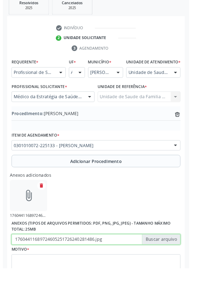
scroll to position [177, 0]
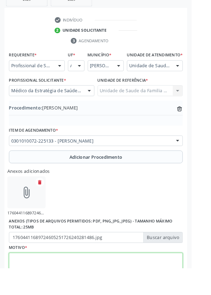
click at [95, 288] on textarea at bounding box center [106, 291] width 192 height 27
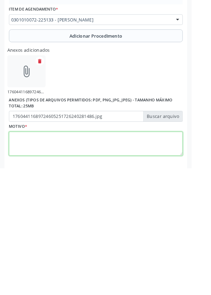
scroll to position [209, 0]
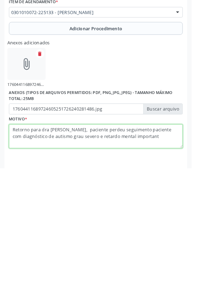
type textarea "Retorno para dra [PERSON_NAME], paciente perdeu seguimento paciente com diagnós…"
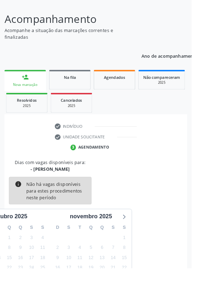
scroll to position [58, 0]
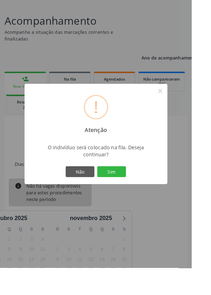
click at [139, 195] on button "Sim" at bounding box center [123, 189] width 32 height 12
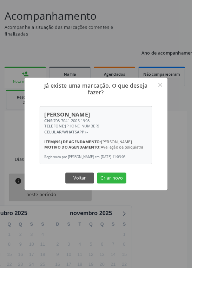
scroll to position [77, 0]
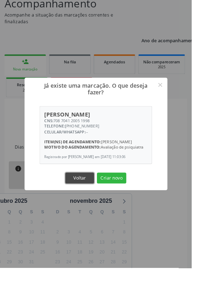
click at [101, 202] on button "Voltar" at bounding box center [88, 196] width 32 height 12
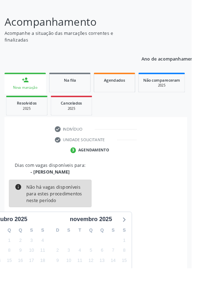
scroll to position [0, 0]
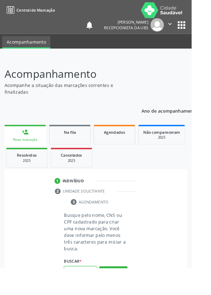
click at [92, 295] on input "text" at bounding box center [89, 299] width 36 height 12
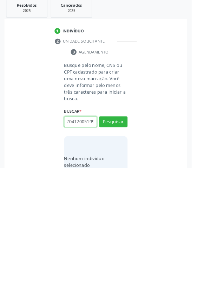
scroll to position [0, 13]
type input "708704120051998"
click at [134, 247] on button "Pesquisar" at bounding box center [124, 244] width 31 height 12
type input "708704120051998"
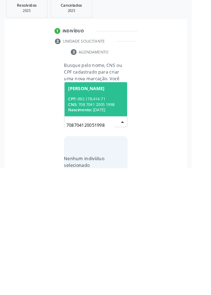
click at [112, 224] on div "CNS: 708 7041 2005 1998" at bounding box center [105, 225] width 61 height 6
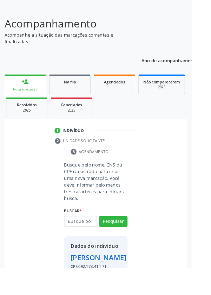
scroll to position [52, 0]
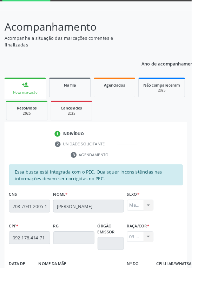
scroll to position [167, 0]
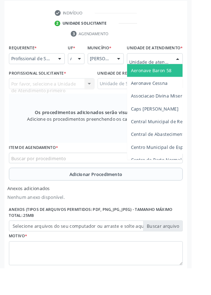
scroll to position [188, 0]
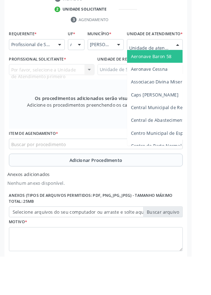
type input "Rua n"
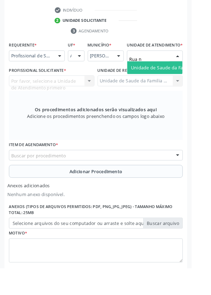
click at [182, 78] on span "Unidade de Saude da Familia Rua [GEOGRAPHIC_DATA]" at bounding box center [210, 74] width 131 height 7
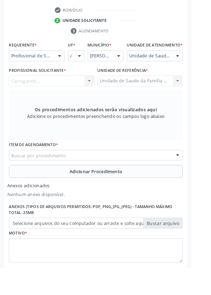
click at [71, 95] on div "Carregando... Nenhum resultado encontrado para: " " Não há nenhuma opção para s…" at bounding box center [57, 89] width 94 height 12
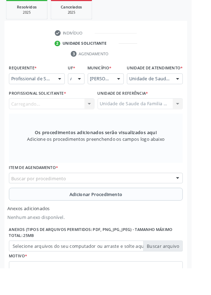
scroll to position [163, 0]
click at [85, 120] on div "Profissional solicitante Nenhum resultado encontrado para: " " Não há nenhuma o…" at bounding box center [57, 114] width 94 height 12
click at [84, 120] on div "Profissional solicitante Nenhum resultado encontrado para: " " Não há nenhuma o…" at bounding box center [57, 114] width 94 height 12
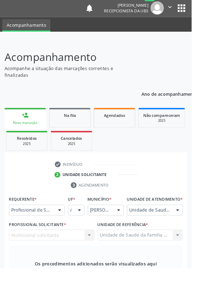
scroll to position [0, 0]
